Goal: Transaction & Acquisition: Purchase product/service

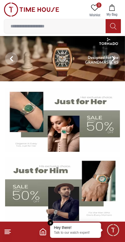
click at [101, 120] on img at bounding box center [62, 120] width 115 height 64
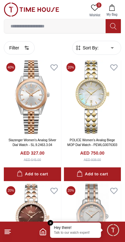
scroll to position [15, 0]
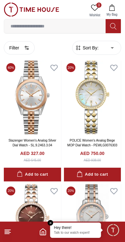
click at [20, 46] on button "Filter" at bounding box center [19, 47] width 31 height 13
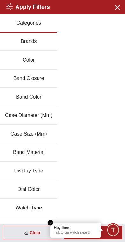
click at [33, 39] on button "Brands" at bounding box center [28, 41] width 57 height 18
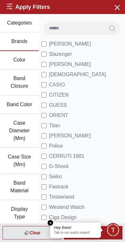
click at [75, 145] on li "Police" at bounding box center [81, 146] width 81 height 10
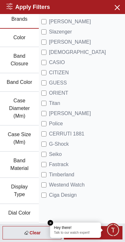
scroll to position [19, 0]
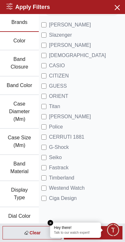
click at [52, 222] on em "Close tooltip" at bounding box center [51, 223] width 6 height 6
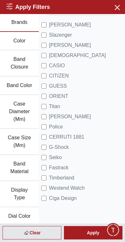
click at [89, 233] on div "Apply" at bounding box center [93, 232] width 59 height 13
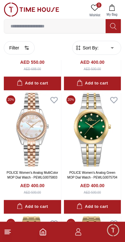
scroll to position [477, 0]
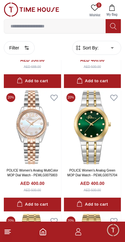
click at [98, 135] on img at bounding box center [92, 127] width 57 height 74
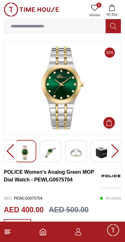
click at [75, 156] on img at bounding box center [75, 152] width 11 height 15
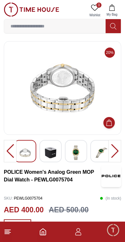
click at [115, 153] on div at bounding box center [115, 151] width 13 height 22
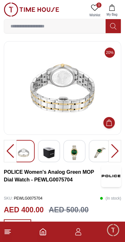
click at [102, 150] on img at bounding box center [99, 152] width 11 height 15
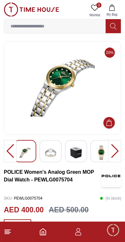
click at [105, 153] on img at bounding box center [101, 152] width 11 height 15
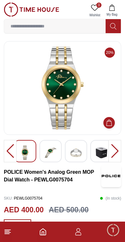
click at [53, 155] on img at bounding box center [50, 152] width 11 height 15
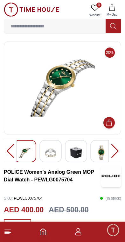
click at [27, 156] on img at bounding box center [24, 152] width 11 height 15
click at [53, 152] on img at bounding box center [50, 152] width 11 height 15
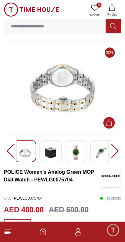
click at [27, 152] on img at bounding box center [24, 152] width 11 height 15
click at [53, 154] on img at bounding box center [50, 152] width 11 height 15
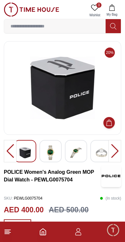
click at [77, 152] on img at bounding box center [75, 152] width 11 height 15
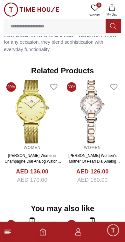
scroll to position [528, 0]
click at [43, 230] on icon "Home" at bounding box center [43, 232] width 8 height 8
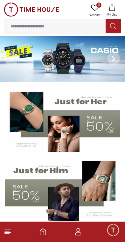
click at [95, 130] on img at bounding box center [62, 120] width 115 height 64
click at [98, 120] on img at bounding box center [62, 120] width 115 height 64
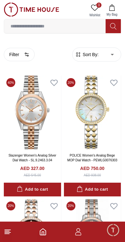
click at [24, 52] on button "Filter" at bounding box center [19, 54] width 31 height 13
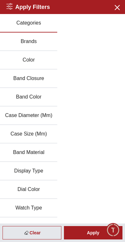
click at [36, 40] on button "Brands" at bounding box center [28, 41] width 57 height 18
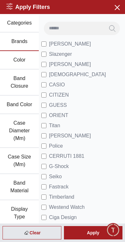
click at [50, 146] on span "Police" at bounding box center [56, 146] width 14 height 8
click at [88, 234] on div "Apply" at bounding box center [93, 232] width 59 height 13
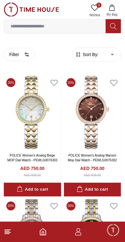
click at [97, 54] on span "Sort By:" at bounding box center [89, 54] width 17 height 6
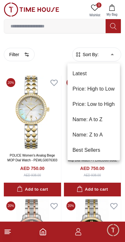
click at [87, 104] on li "Price: Low to High" at bounding box center [93, 103] width 53 height 15
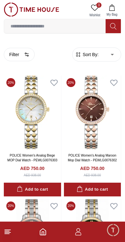
type input "*"
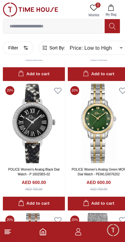
scroll to position [1030, 1]
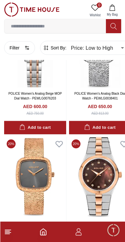
scroll to position [1234, 0]
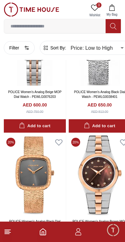
click at [107, 179] on img at bounding box center [100, 175] width 62 height 80
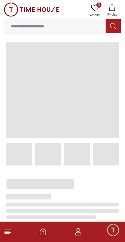
click at [102, 177] on div at bounding box center [57, 230] width 123 height 131
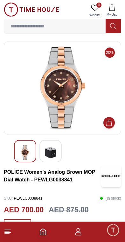
click at [29, 155] on img at bounding box center [24, 152] width 11 height 15
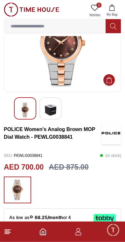
scroll to position [42, 0]
